Goal: Task Accomplishment & Management: Manage account settings

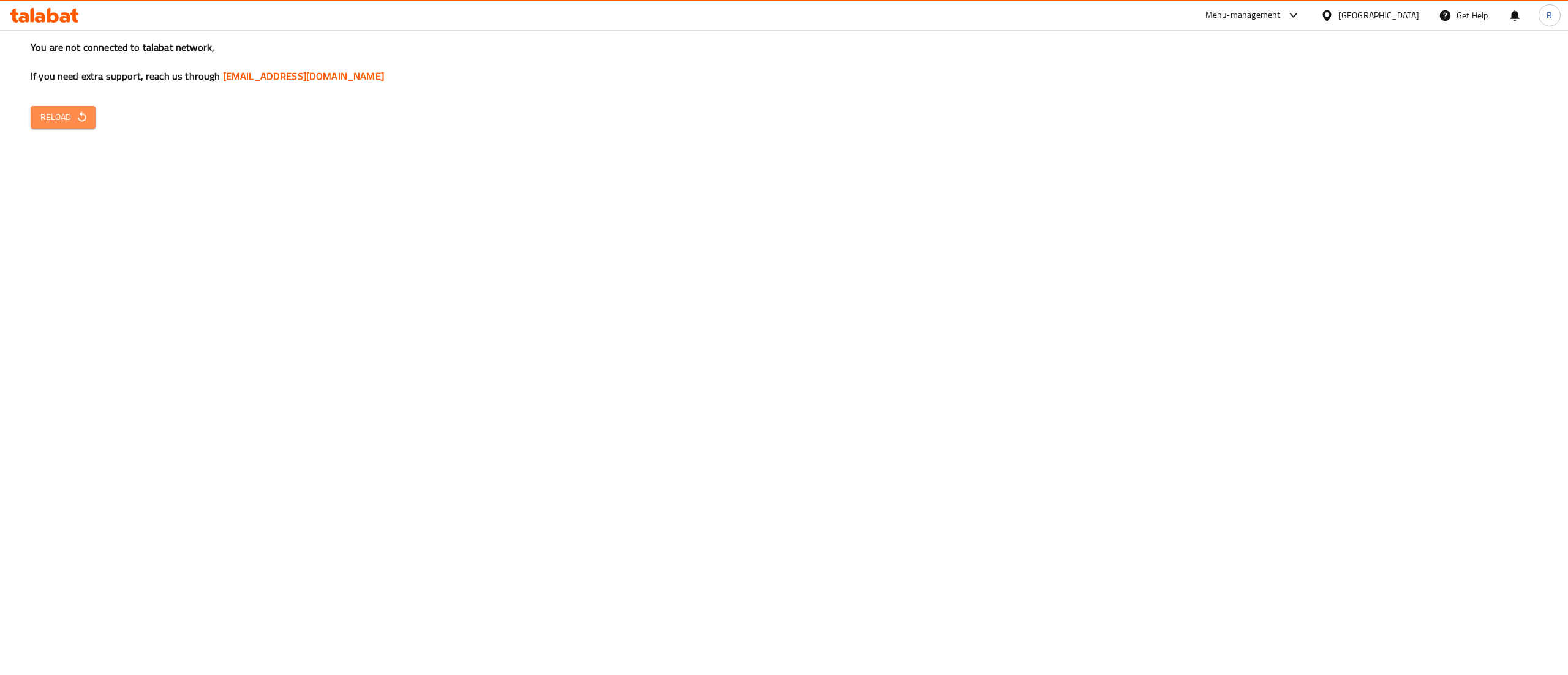
click at [64, 117] on span "Reload" at bounding box center [63, 117] width 46 height 15
click at [80, 114] on icon "button" at bounding box center [82, 117] width 8 height 11
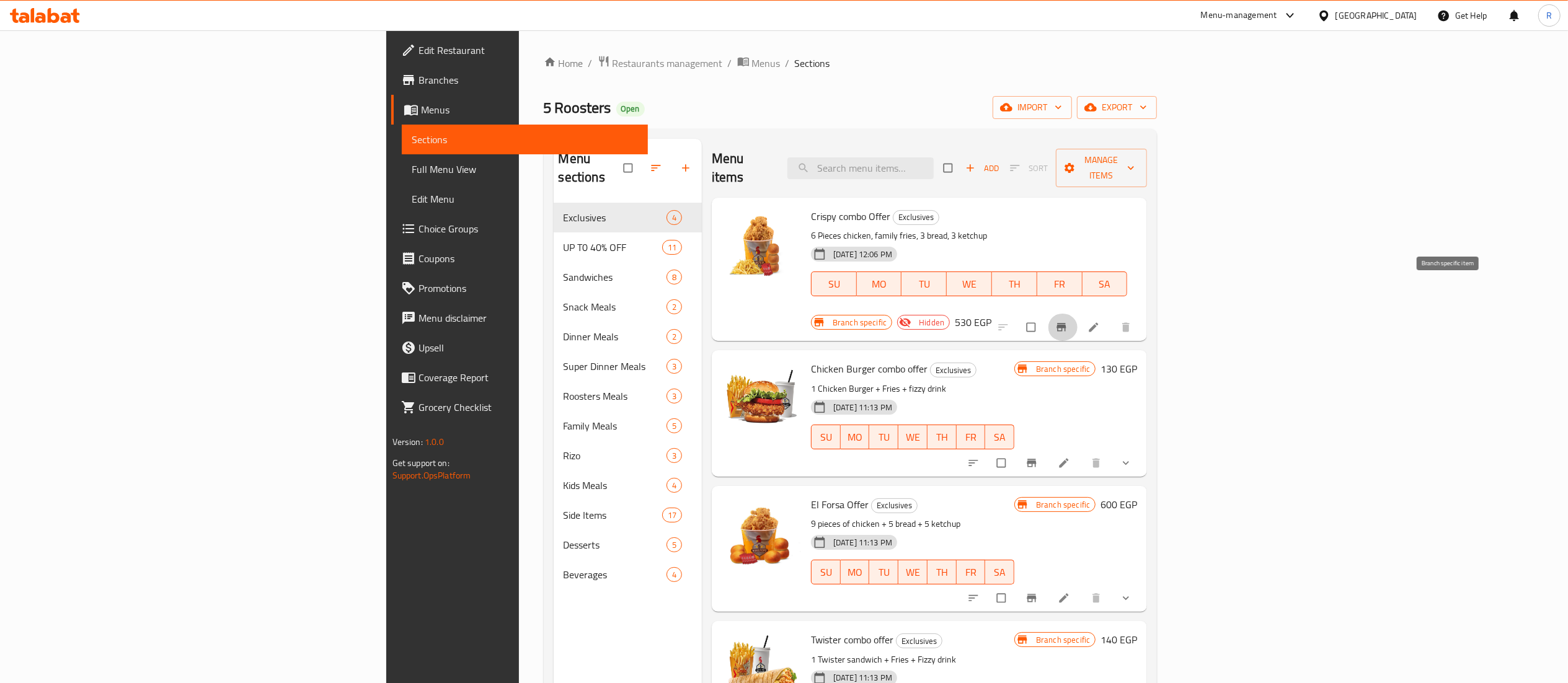
click at [1077, 314] on button "Branch-specific-item" at bounding box center [1062, 327] width 30 height 27
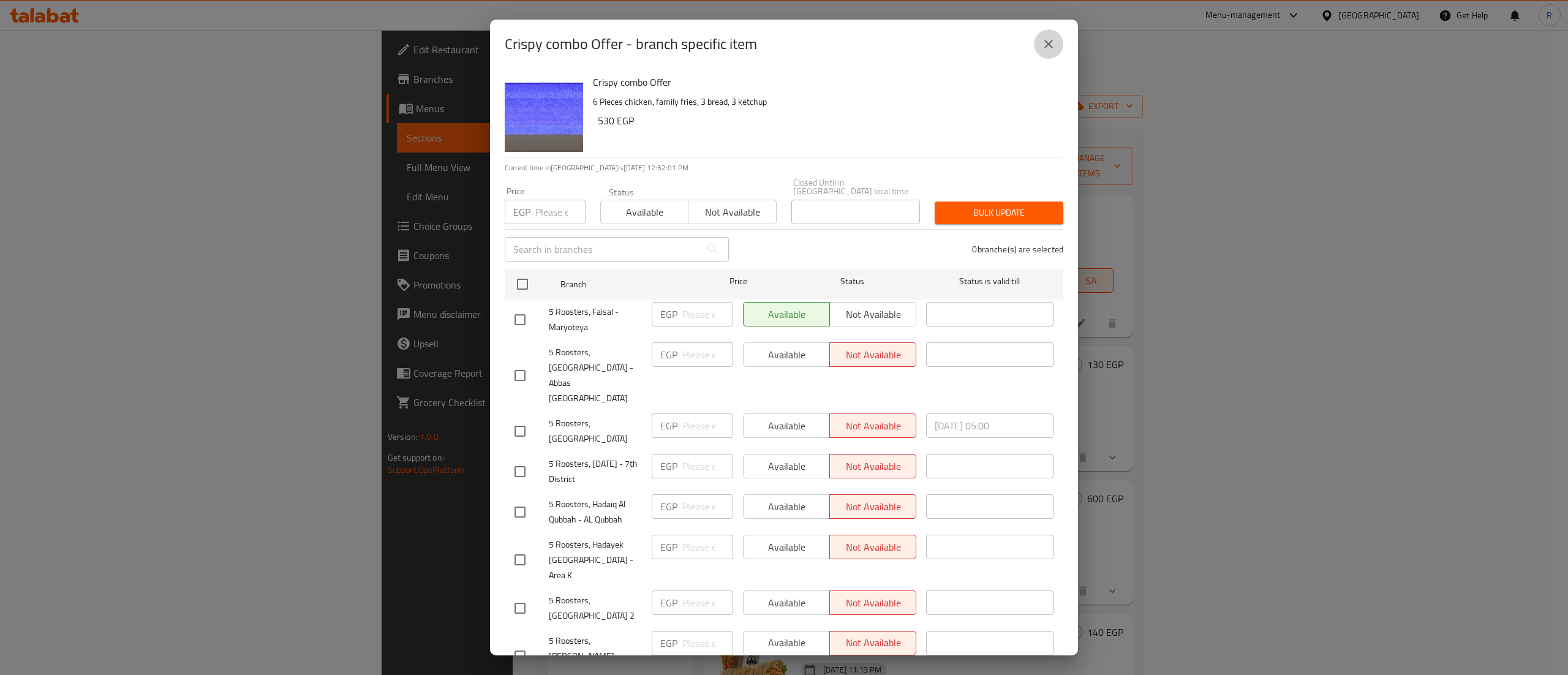
click at [1054, 40] on icon "close" at bounding box center [1048, 44] width 15 height 15
